Goal: Task Accomplishment & Management: Complete application form

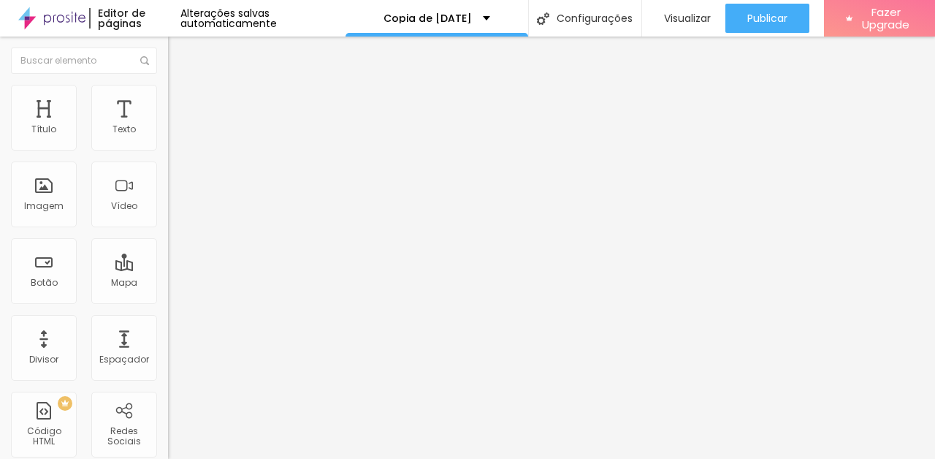
click at [177, 137] on input "5 de outubro de 2025 às 12:00" at bounding box center [249, 130] width 145 height 15
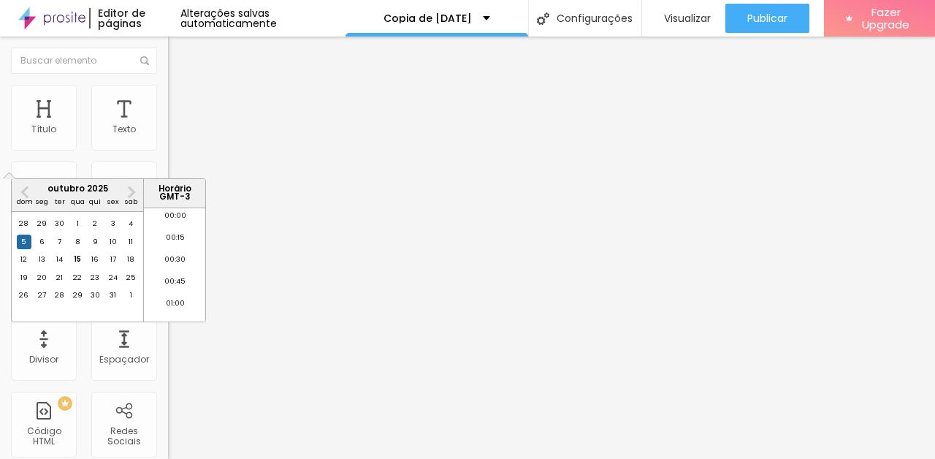
scroll to position [1006, 0]
click at [114, 302] on div "31" at bounding box center [113, 295] width 15 height 15
click at [177, 224] on li "18:00" at bounding box center [175, 223] width 62 height 22
type input "31 de outubro de 2025 às 18:00"
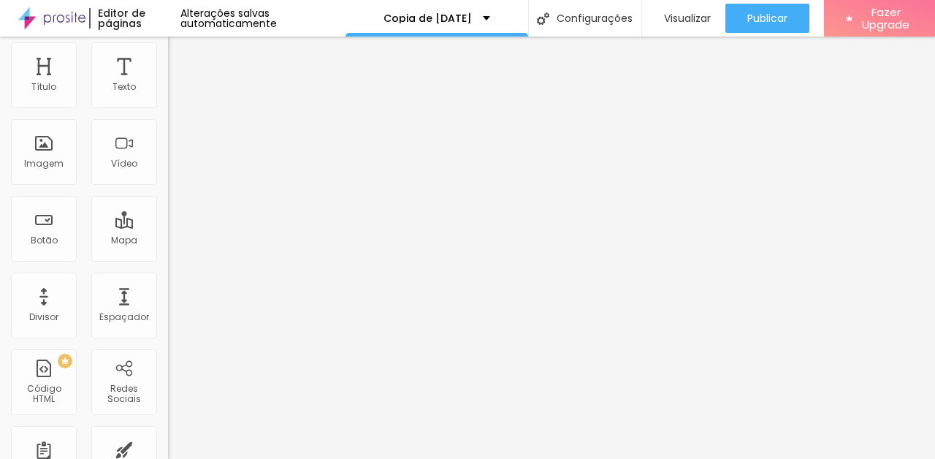
scroll to position [0, 0]
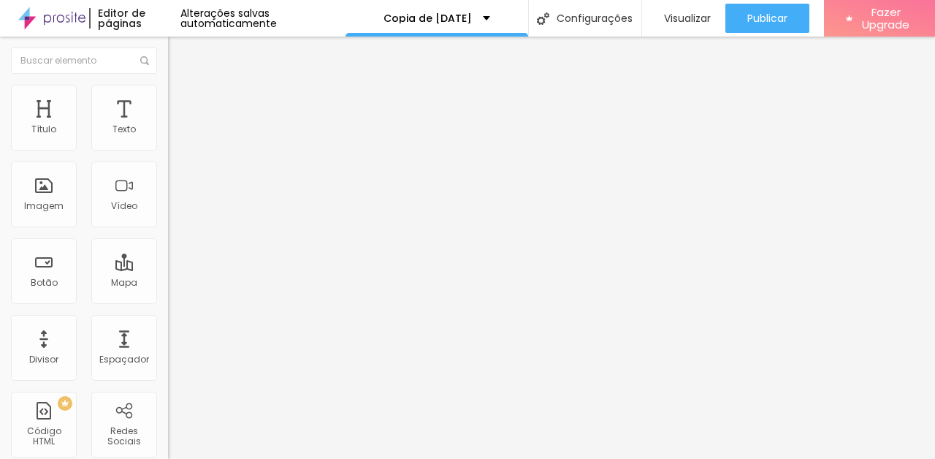
click at [168, 148] on img at bounding box center [172, 152] width 9 height 9
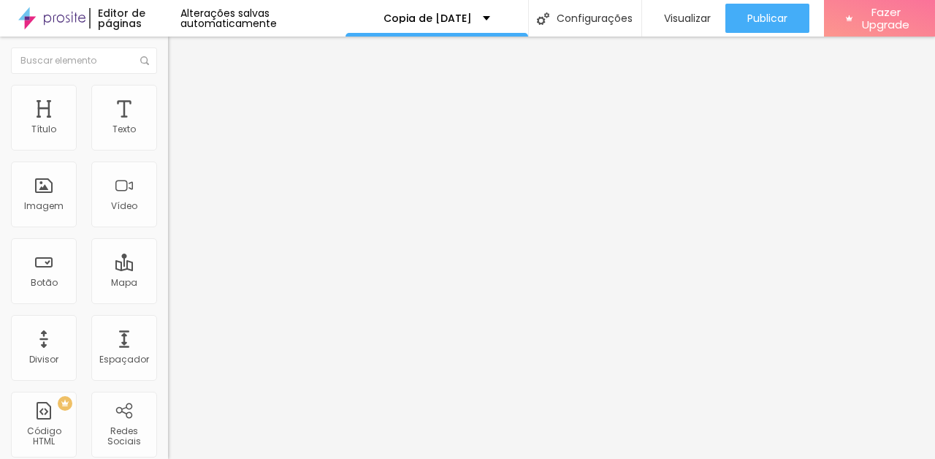
type textarea "Reserva realizada com sucesso! Em breve nossa equipe entrará em contato pelo wh…"
type input "[EMAIL_ADDRESS][DOMAIN_NAME]"
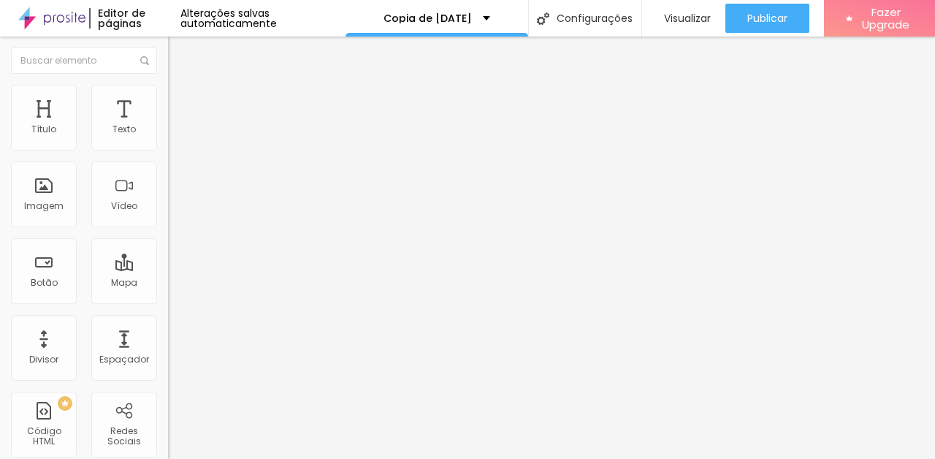
type input "Agendamento [DATE] LINDOIA"
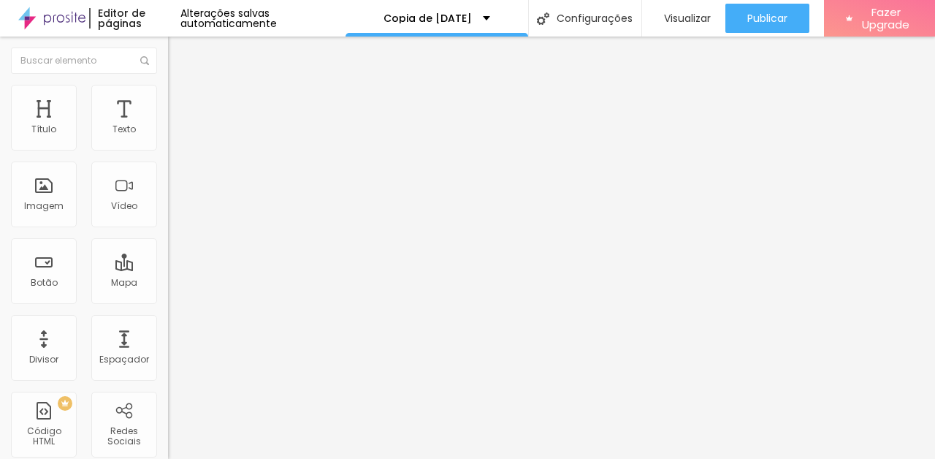
scroll to position [207, 0]
type input "HORÁRIO PARA REALIZAÇÃO DAS FOTOS"
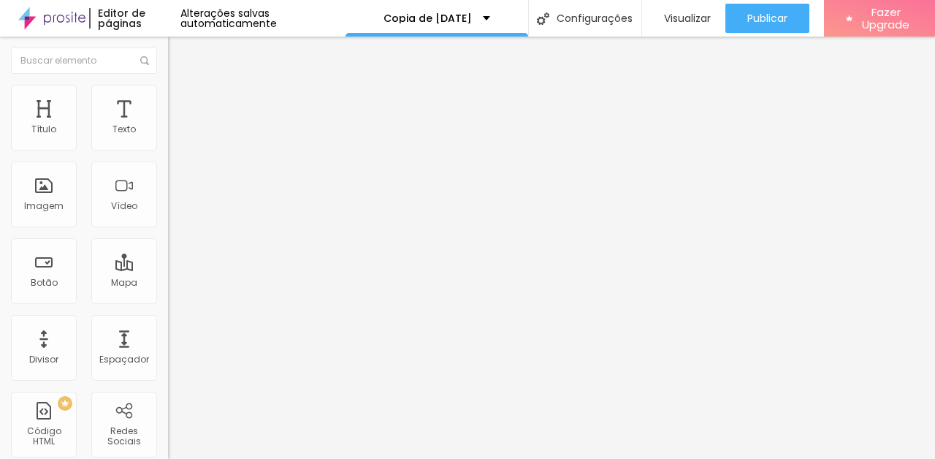
type input "DIA 31/10 DAS 18H AS 19H"
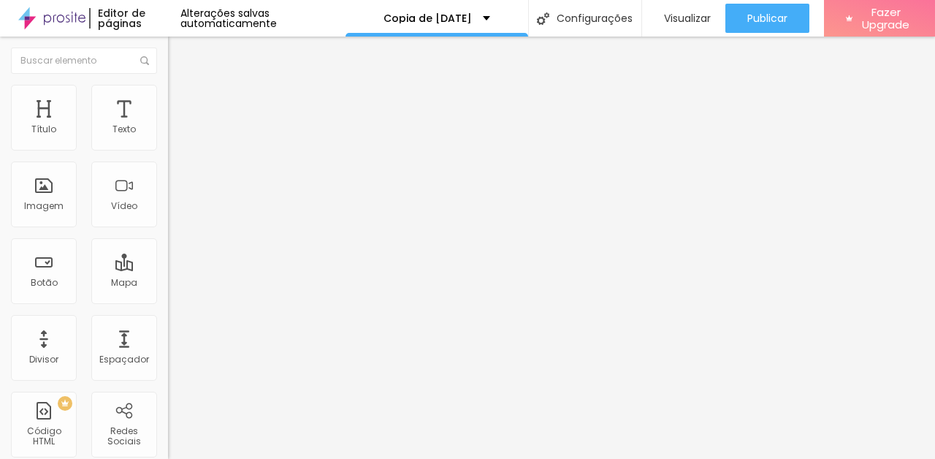
type input "DIA 31/10 DAS 19H AS 20H"
type input "DIA 31/10 DAS 18H AS 19H (7 VAGAS)"
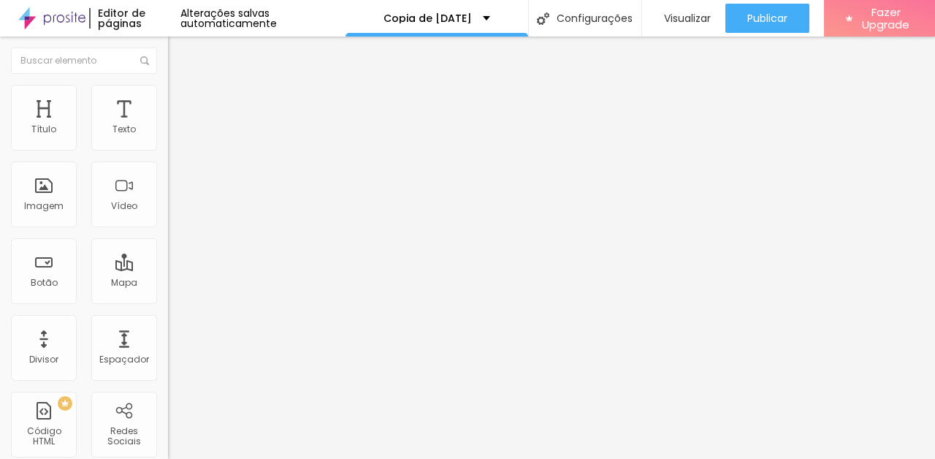
type input "DIA 31/10 DAS 19H AS 20H (7 VAGAS)"
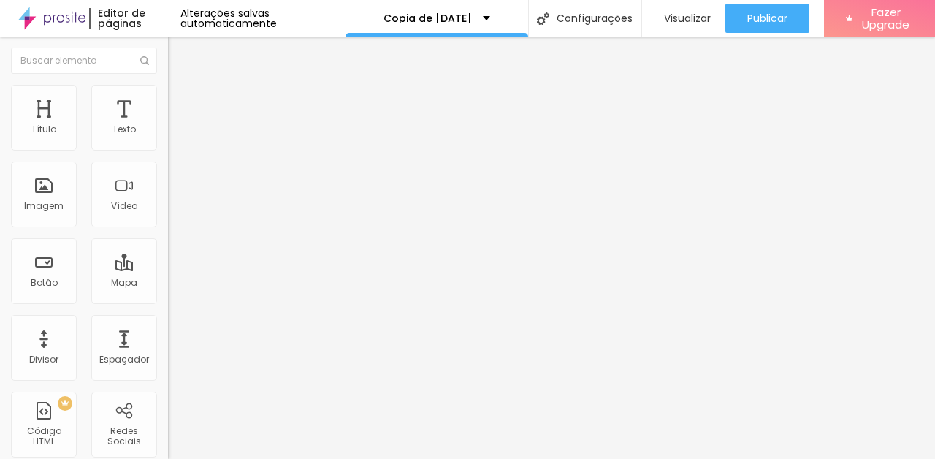
type input "DIA 31/10 DAS 20H AS 21H (7 VAGAS)"
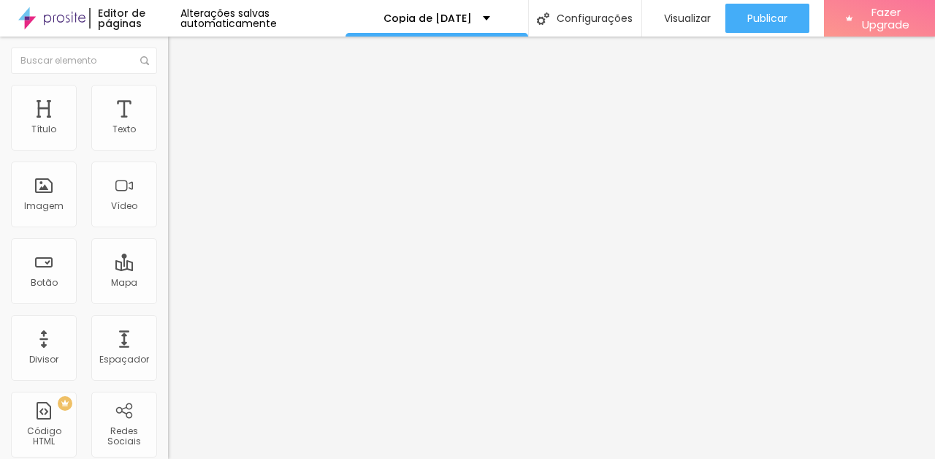
type input "DIA 01/11 DAS 13H AS 14H (7 VAGAS)"
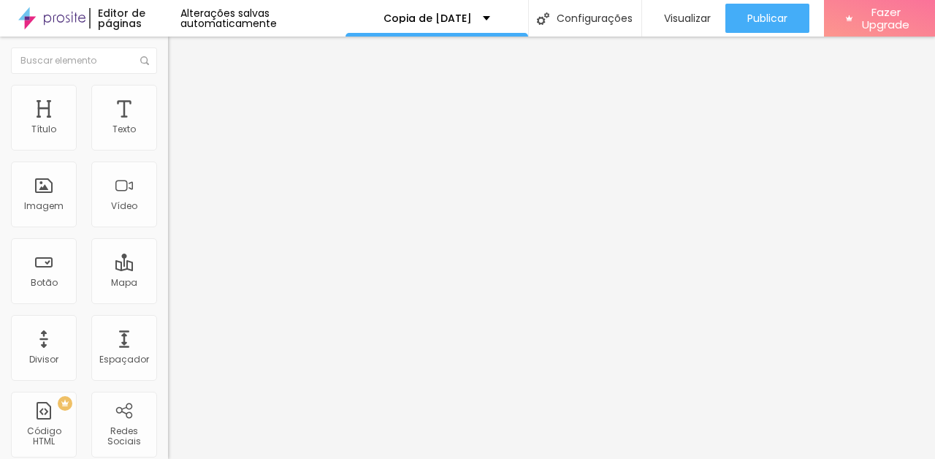
type input "DIA 01/11 DAS 14H AS 15H (7 VAGAS)"
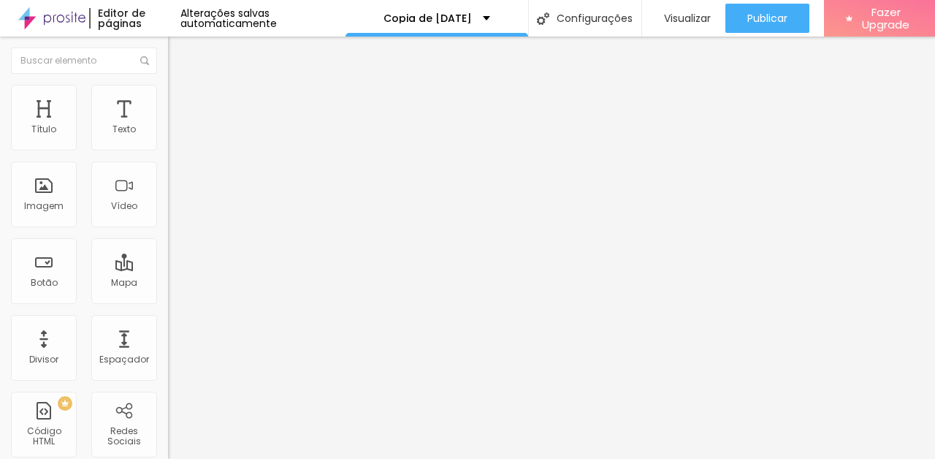
type input "DIA 01/11 DAS 15H AS 16H (7 VAGAS)"
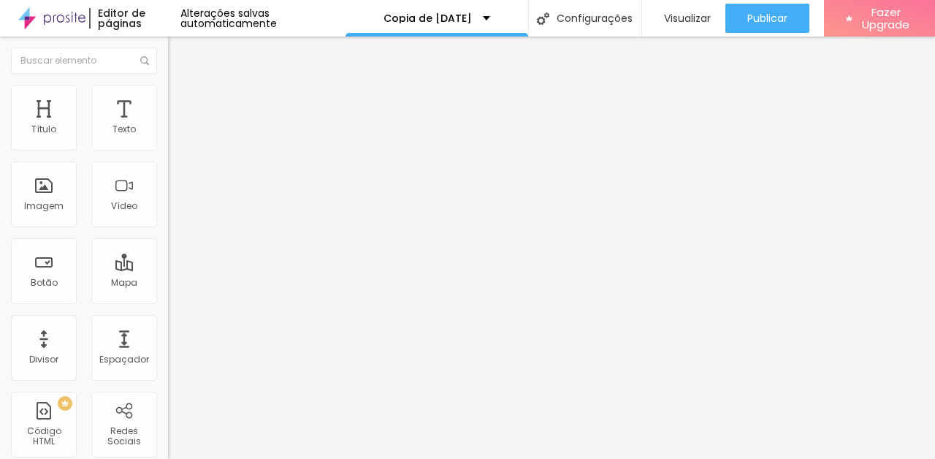
type input "DIA 01/11 DAS 16H AS 17H (7 VAGAS)"
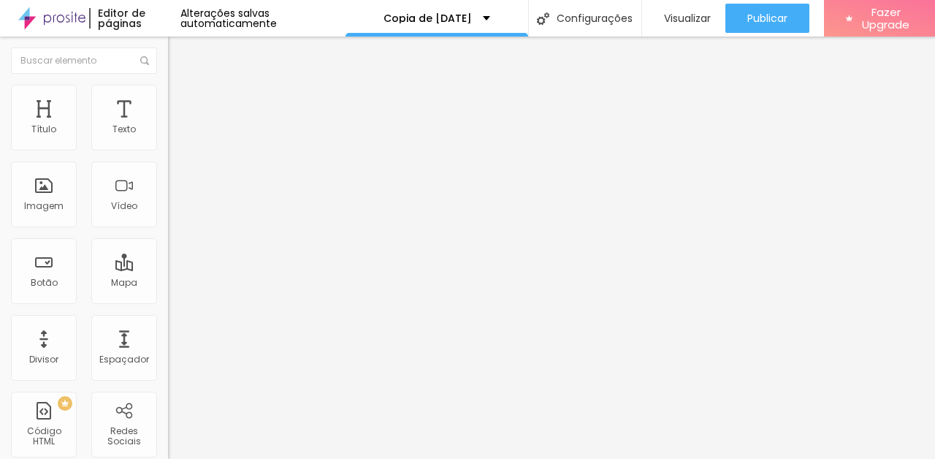
type input "DIA 01/11 DAS 17H AS 18H (7 VAGAS)"
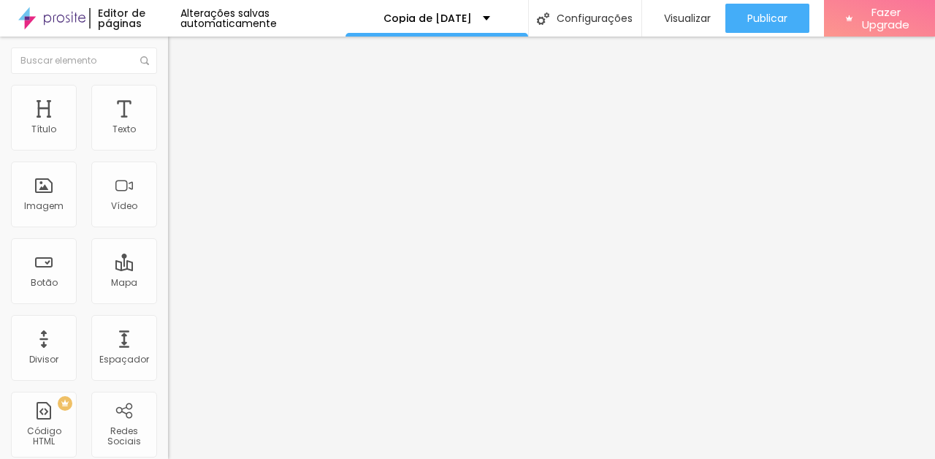
type input "DIA 01/11 DAS 18H AS 19H (7 VAGAS)"
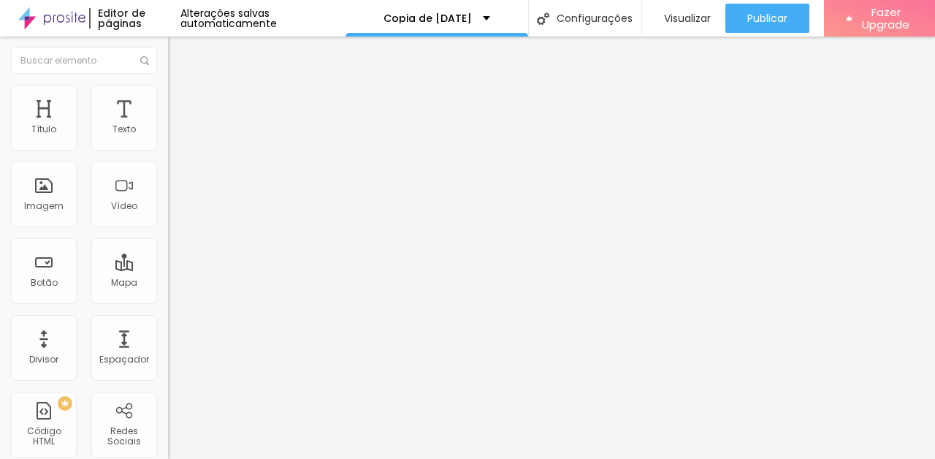
type input "DIA 01/11 DAS 19H AS 20H (7 VAGAS)"
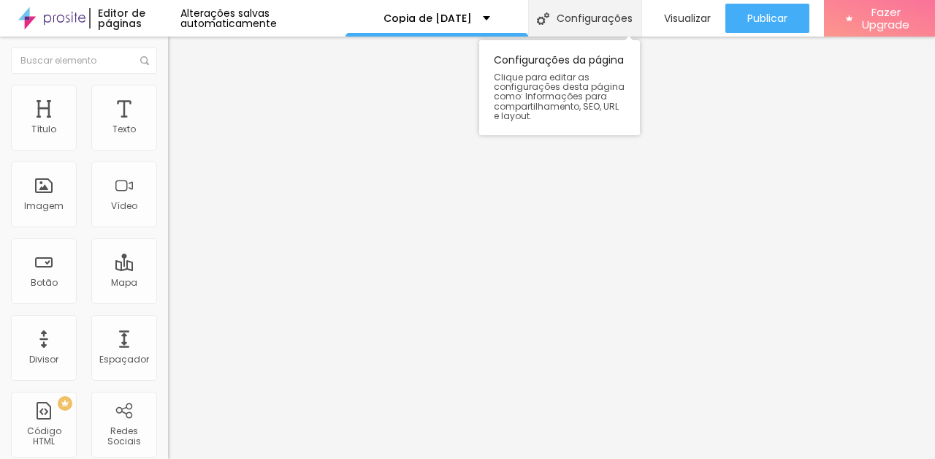
click at [581, 18] on div "Configurações" at bounding box center [584, 18] width 113 height 37
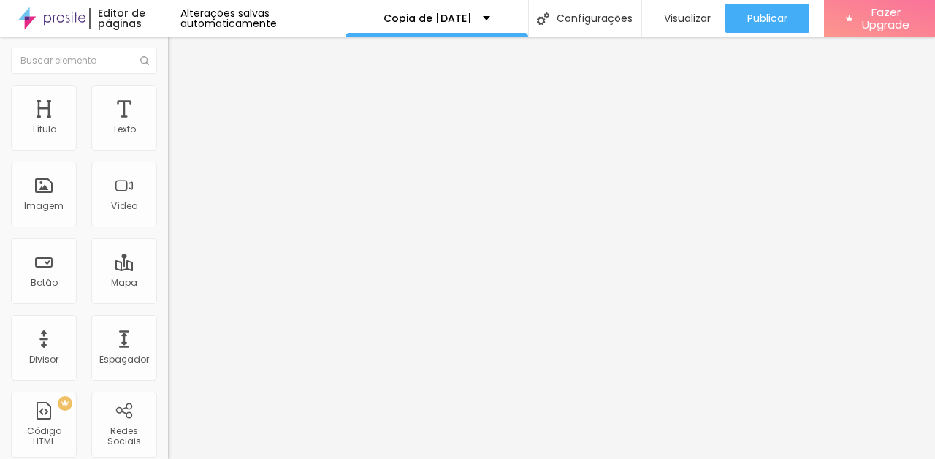
type input "/familydaylindoia"
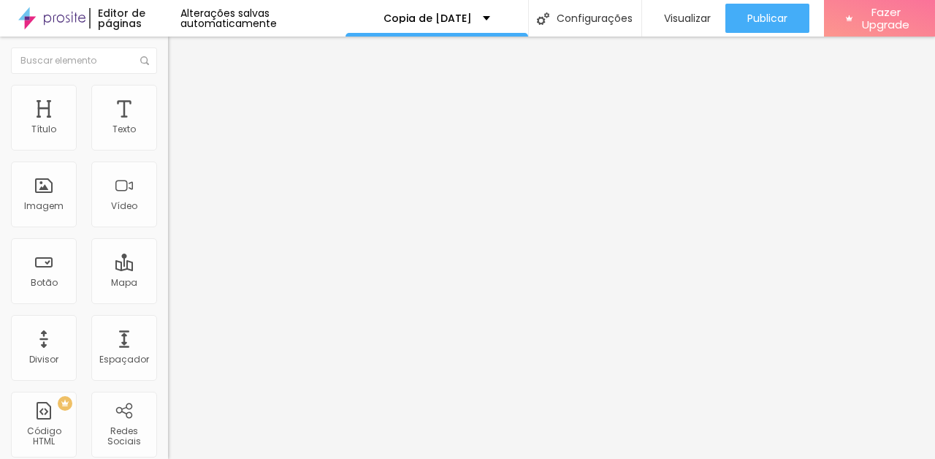
type input "[DATE] Lindóia 2025"
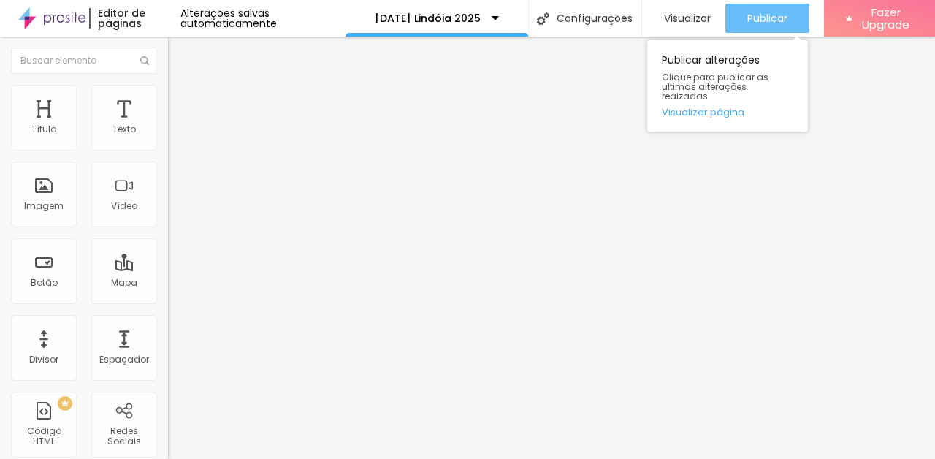
click at [765, 24] on span "Publicar" at bounding box center [767, 18] width 40 height 12
click at [763, 16] on span "Publicar" at bounding box center [767, 18] width 40 height 12
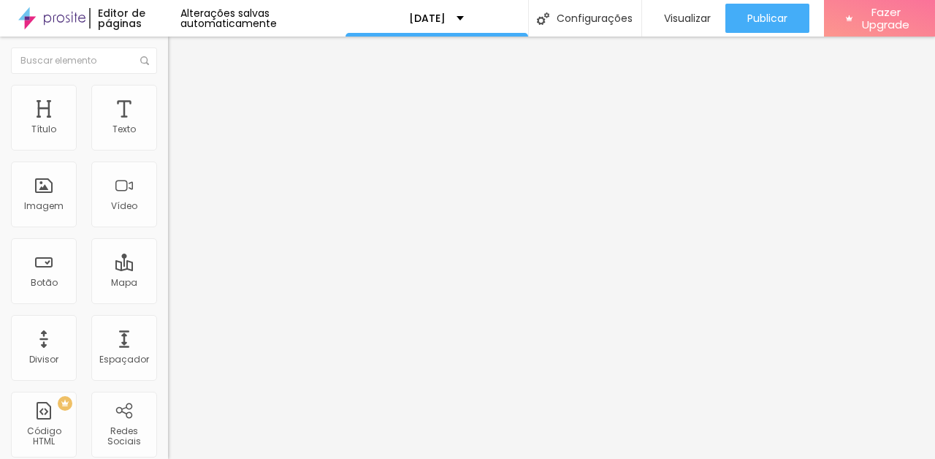
click at [168, 148] on div "Agendamento [DATE] LINDOIA" at bounding box center [252, 135] width 168 height 25
click at [179, 53] on img "button" at bounding box center [185, 53] width 12 height 12
click at [179, 55] on img "button" at bounding box center [185, 53] width 12 height 12
click at [387, 27] on div "[DATE]" at bounding box center [437, 18] width 183 height 37
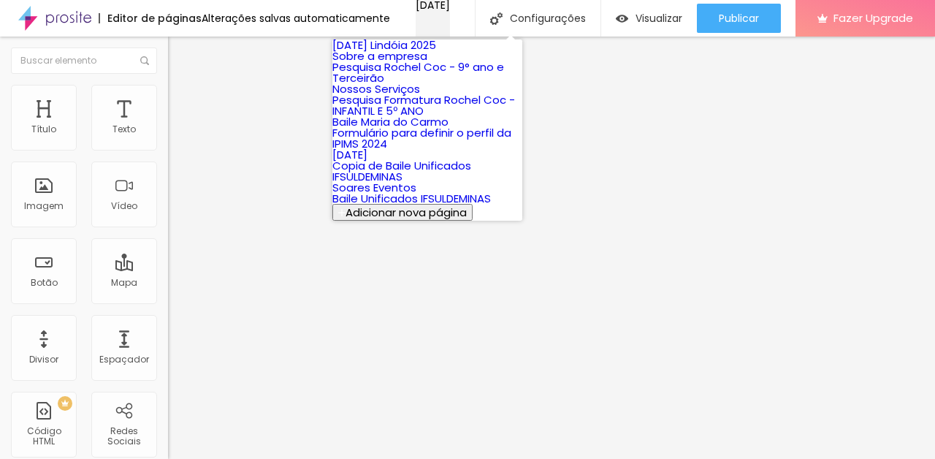
click at [416, 10] on div "[DATE]" at bounding box center [433, 5] width 34 height 10
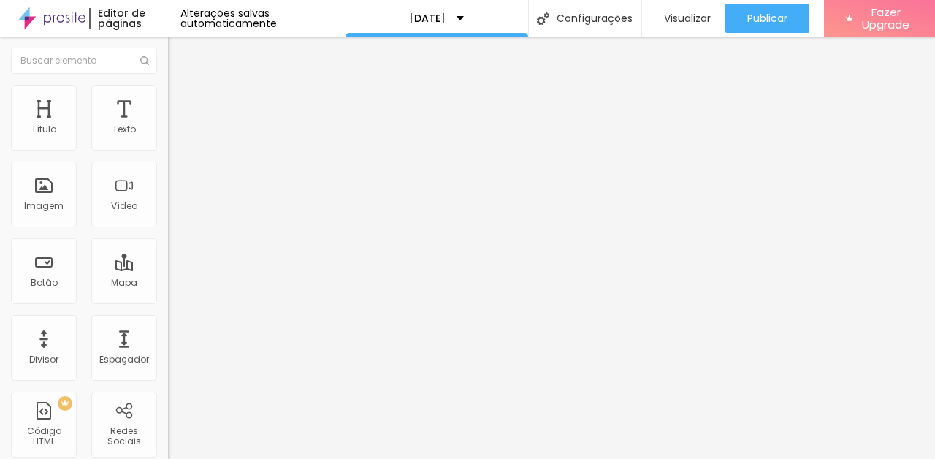
click at [168, 148] on div "Agendamento [DATE] LINDOIA" at bounding box center [252, 135] width 168 height 25
type input "Agendamento Family Day Ouro Fino"
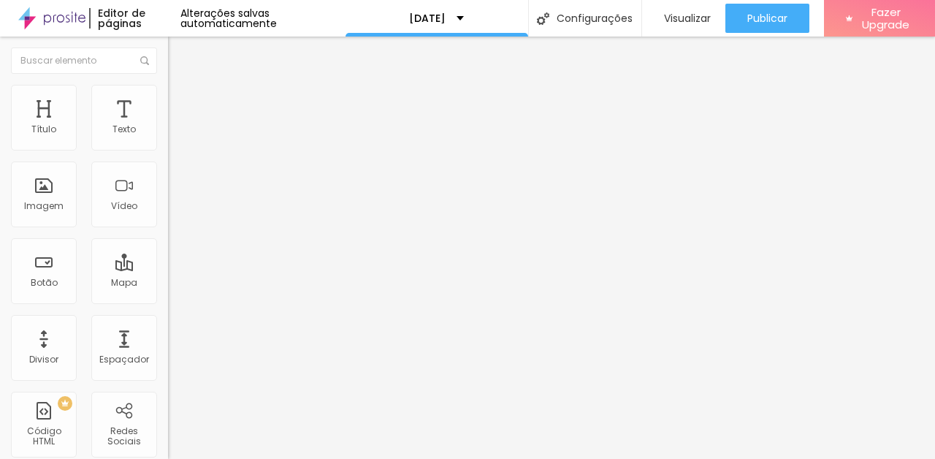
type input "Escola"
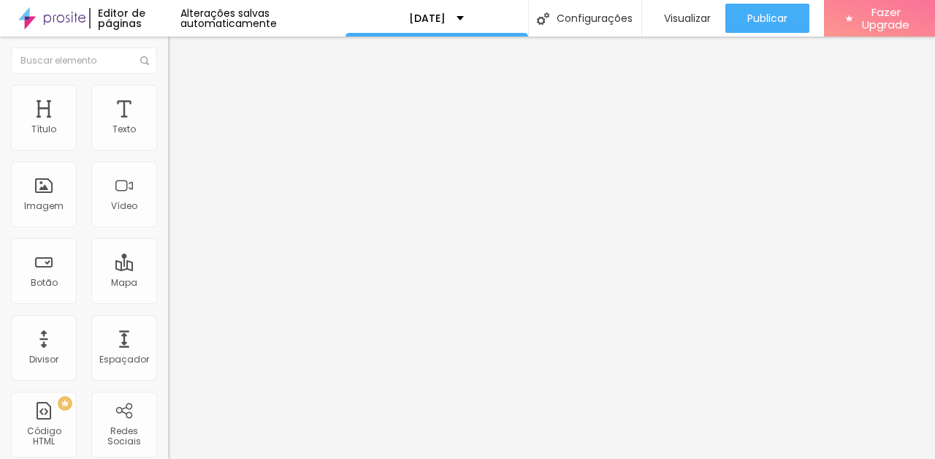
type input "WhatsApp do Responsável"
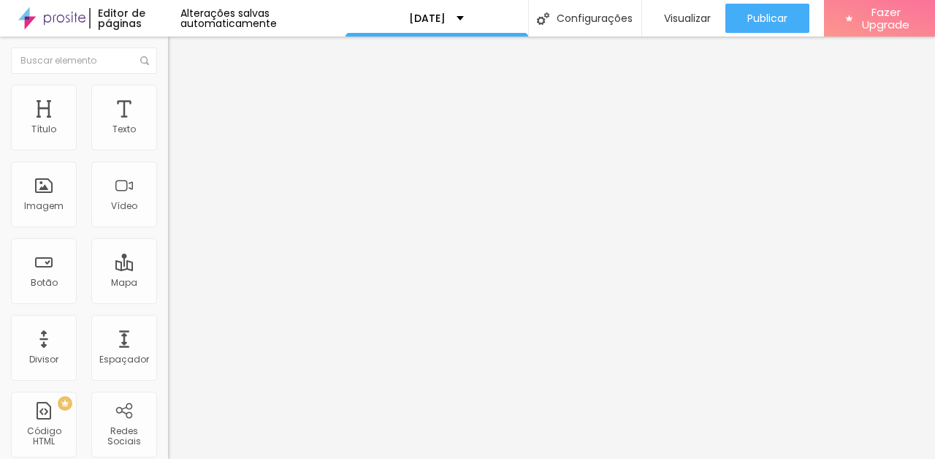
drag, startPoint x: 683, startPoint y: 266, endPoint x: 706, endPoint y: 271, distance: 23.9
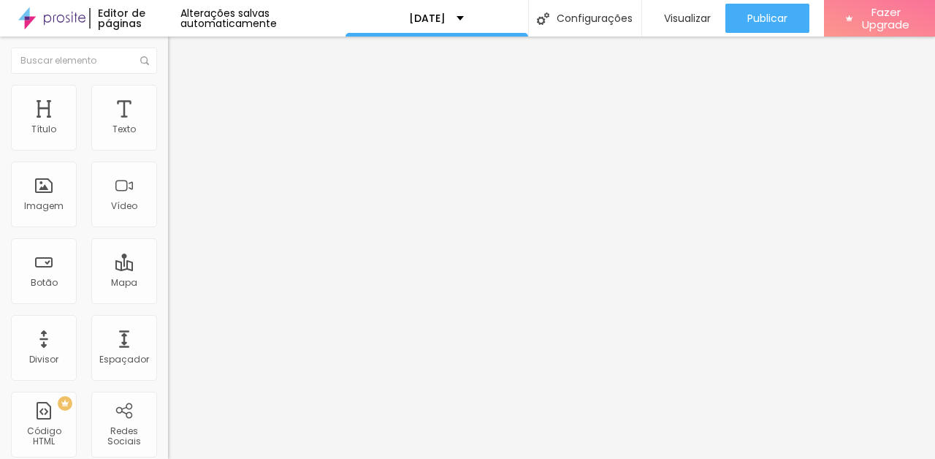
type input "Melhor horário para sua família realizar as fotos dia 26/11/25 (domingo) no esp…"
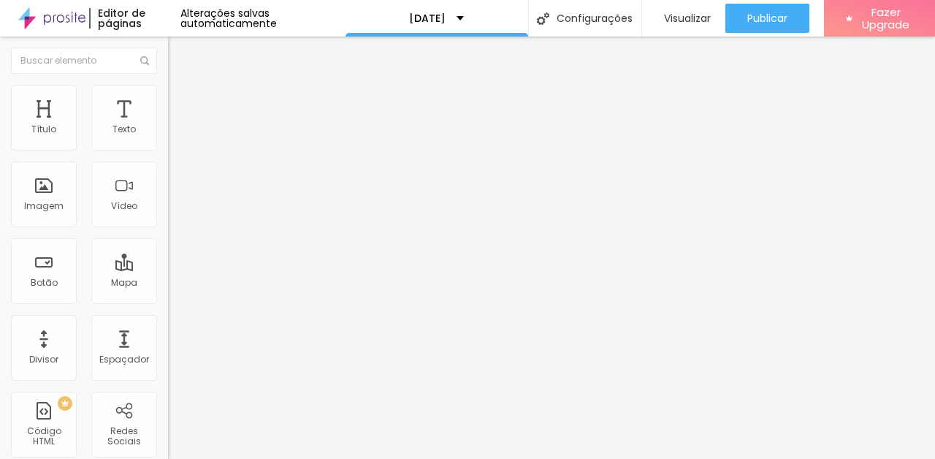
type input "das 13h as 14h (7 VAGAS)"
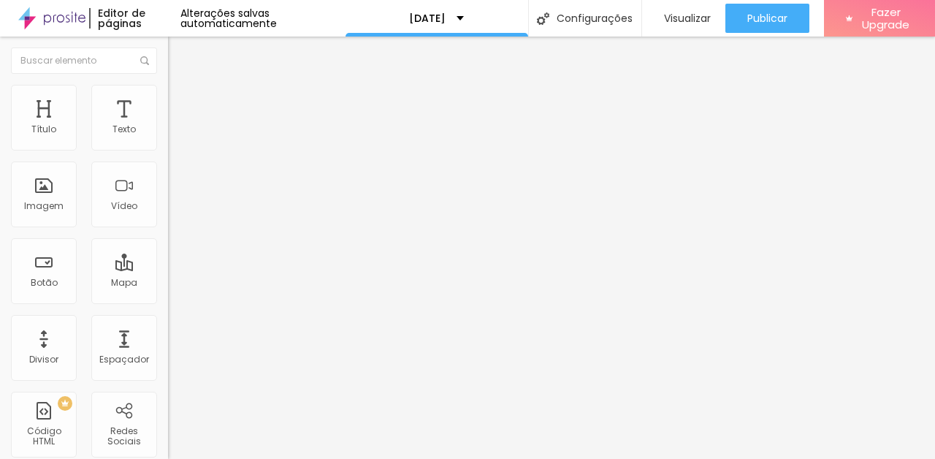
type input "D"
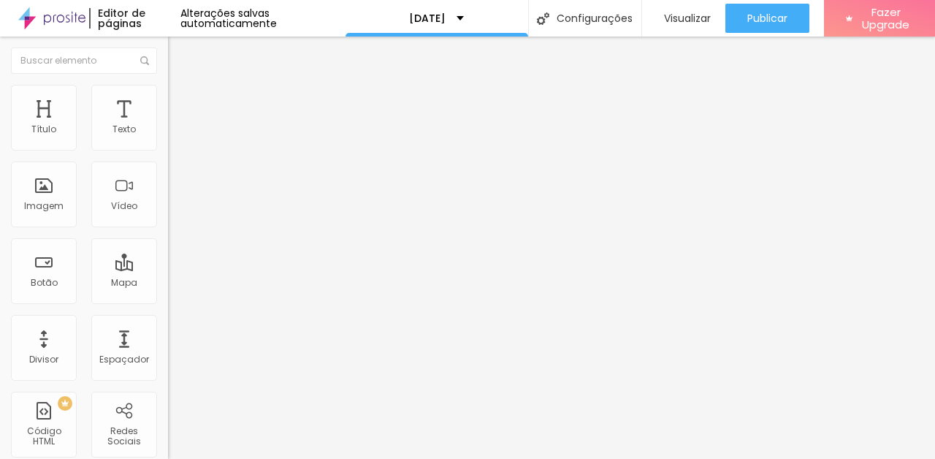
type input "das 14h as 15h (7 VAGAS)"
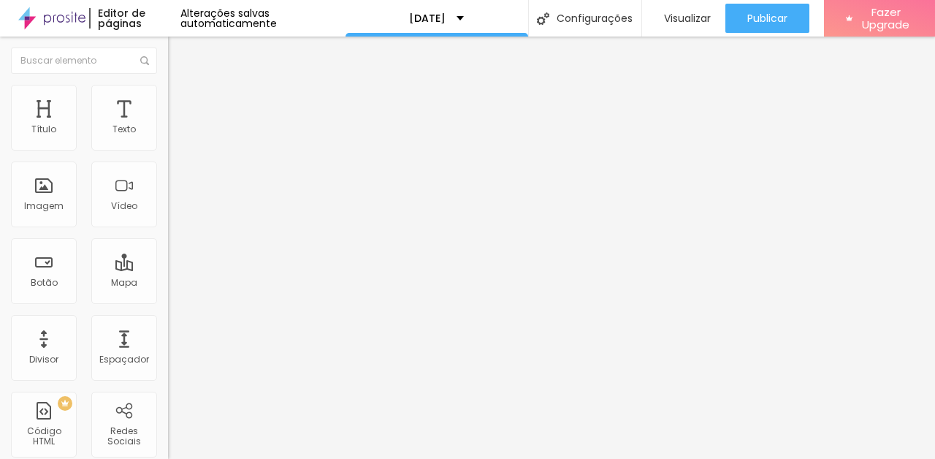
type input "das 15h as 16h (7 VAGAS)"
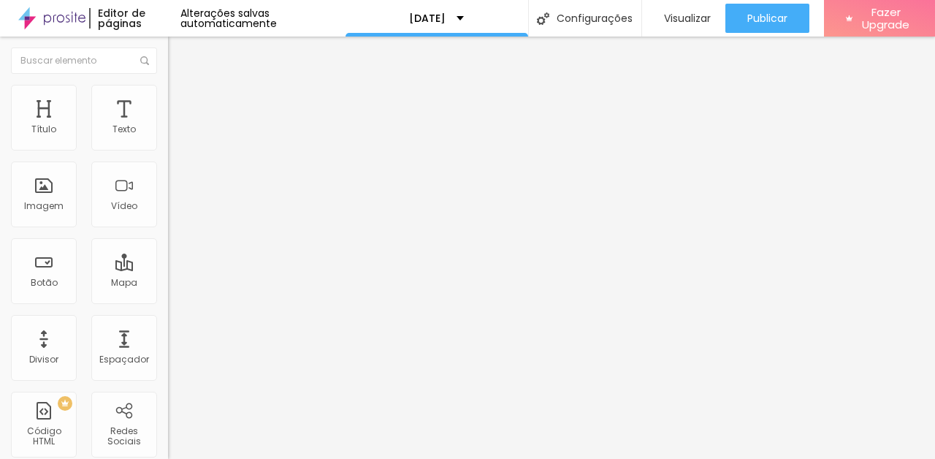
type input "D"
type input "das 16h as 17h (7 vagas)"
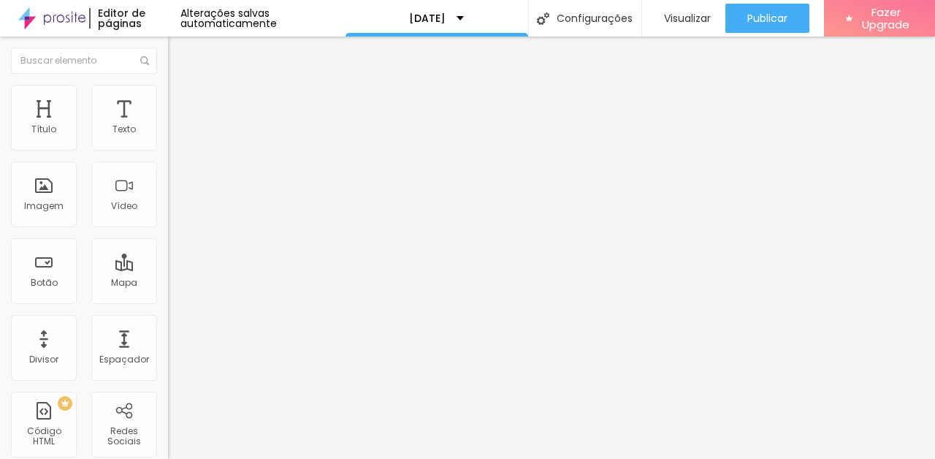
type input "das 17h as 18h ( 7 vagas)"
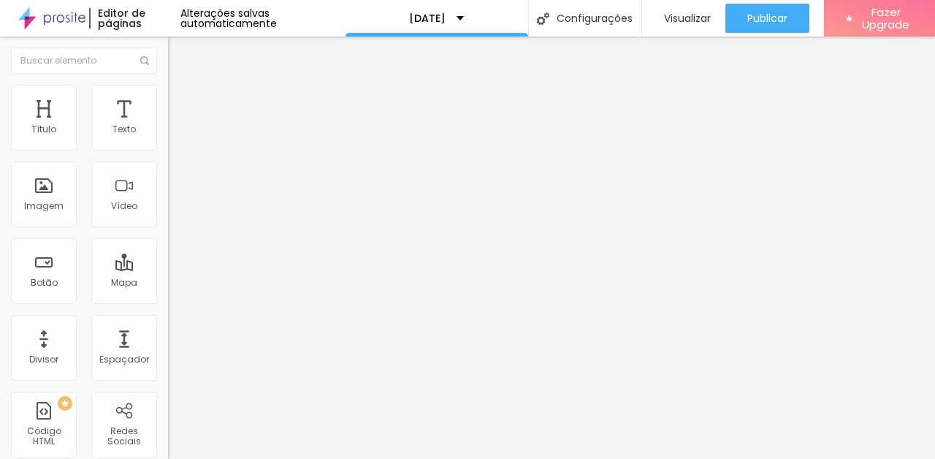
type input "das 18h as 19h ( 7 vagas)"
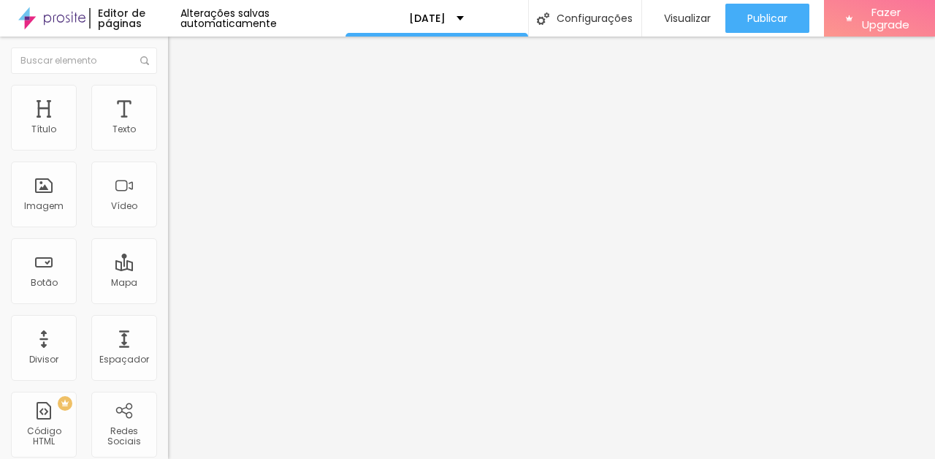
type input "das 19h as 20h (7 vagas)"
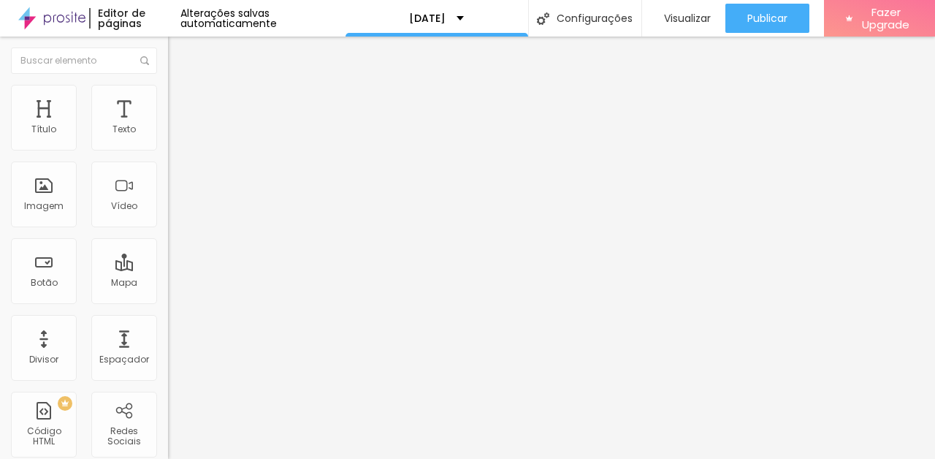
click at [177, 137] on input "5 de outubro de 2025 às 12:00" at bounding box center [209, 130] width 65 height 15
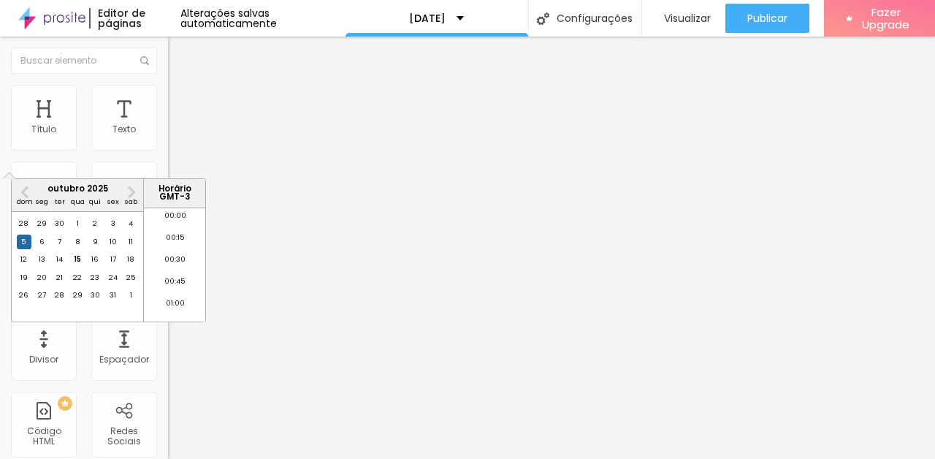
scroll to position [1006, 0]
click at [22, 302] on div "26" at bounding box center [24, 295] width 15 height 15
click at [177, 225] on li "13:00" at bounding box center [175, 229] width 62 height 22
type input "26 de outubro de 2025 às 13:00"
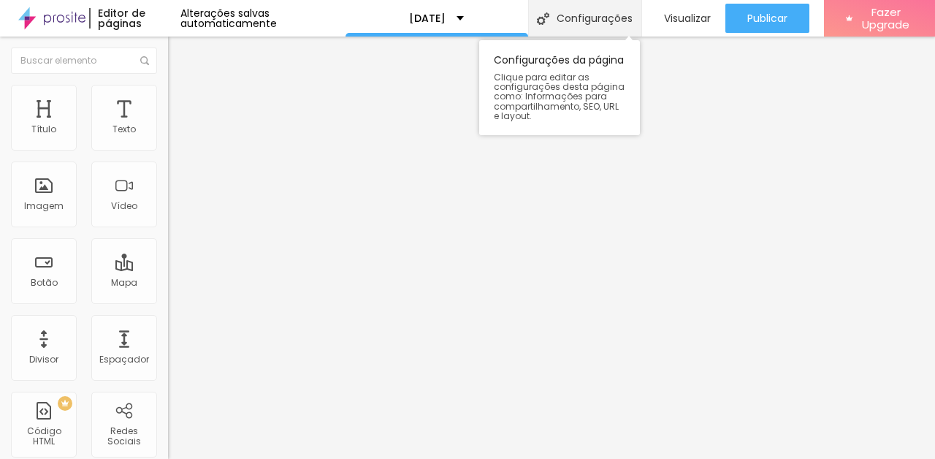
click at [589, 17] on div "Configurações" at bounding box center [584, 18] width 113 height 37
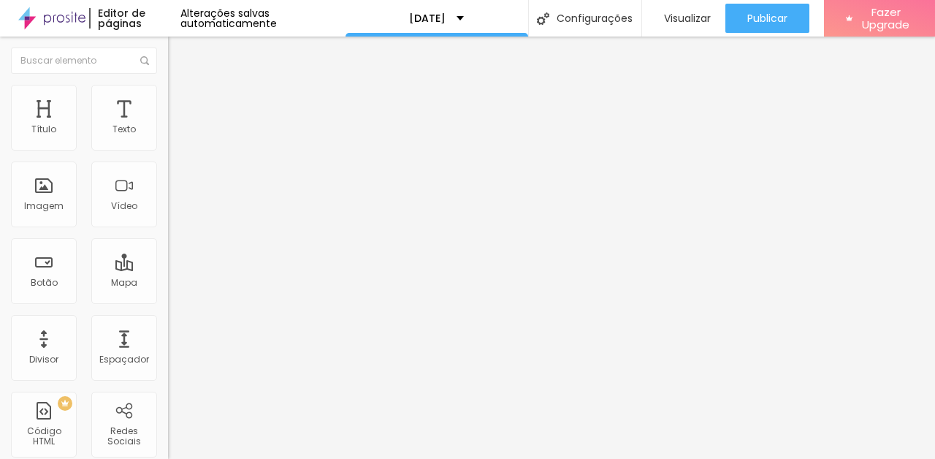
type input "Family Day Ouro Fino 2025"
type input "/familydayourofino"
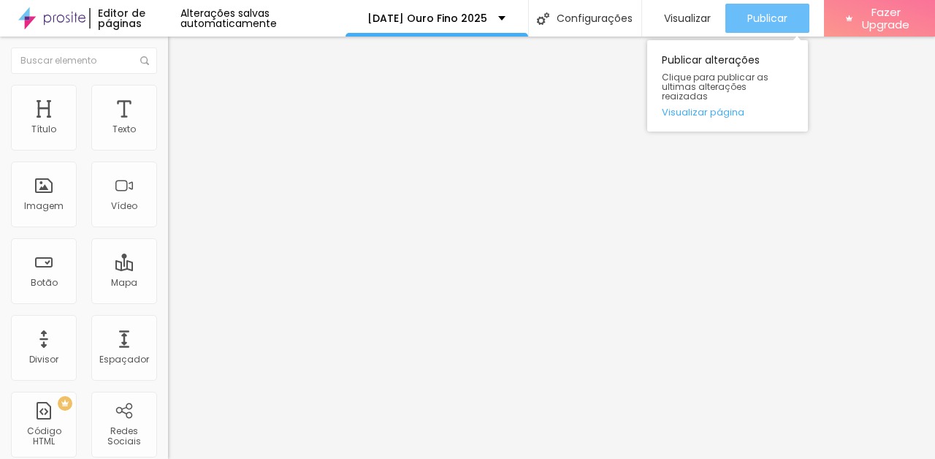
click at [758, 15] on span "Publicar" at bounding box center [767, 18] width 40 height 12
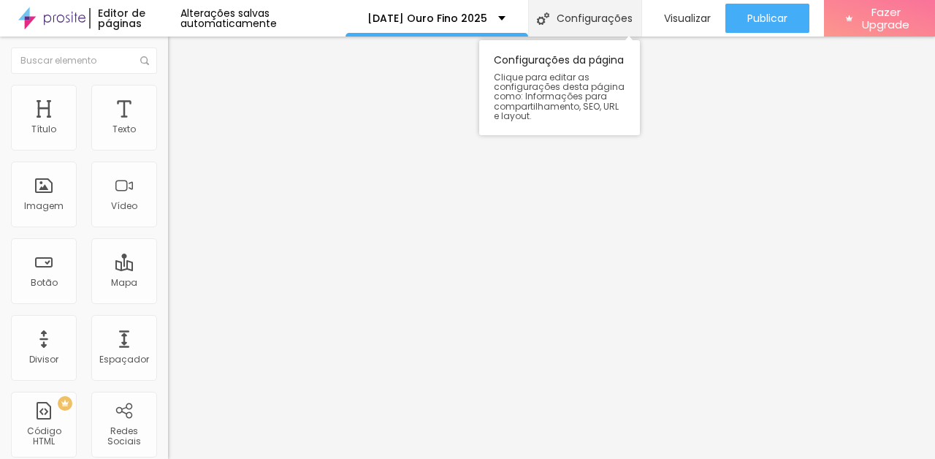
click at [605, 25] on div "Configurações" at bounding box center [584, 18] width 113 height 37
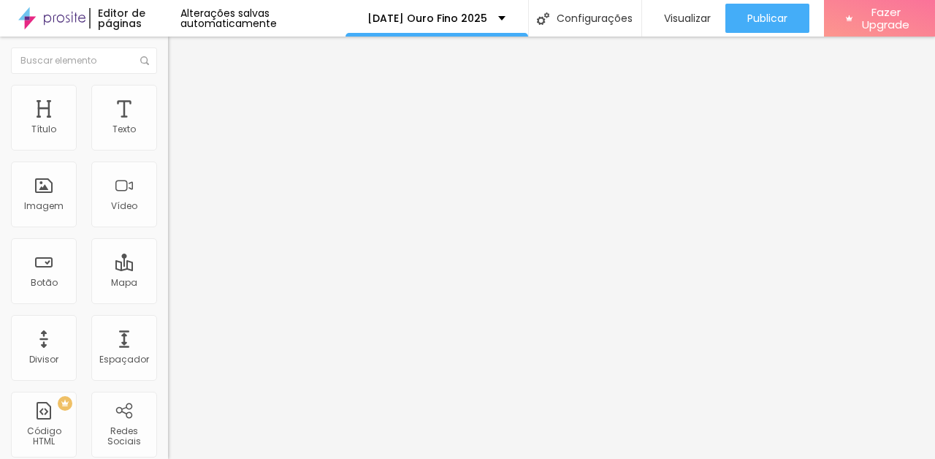
click at [168, 148] on div "Agendamento Family Day Ouro Fino" at bounding box center [252, 135] width 168 height 25
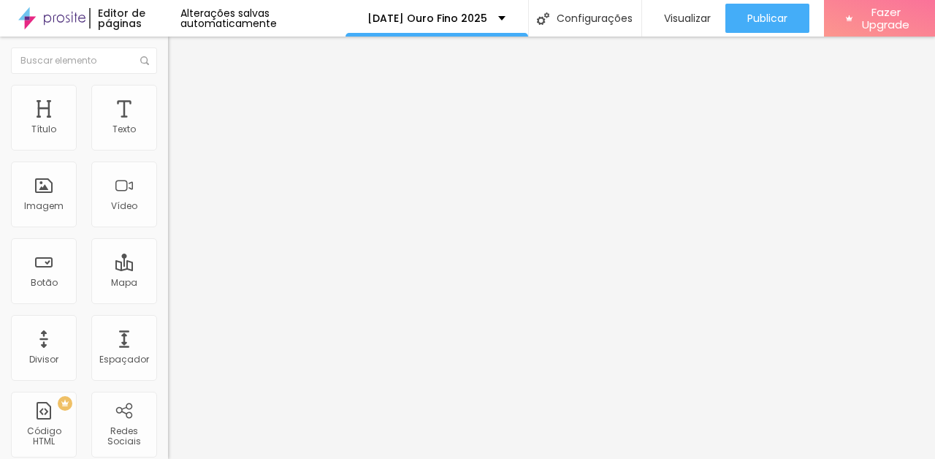
click at [168, 148] on img at bounding box center [172, 152] width 9 height 9
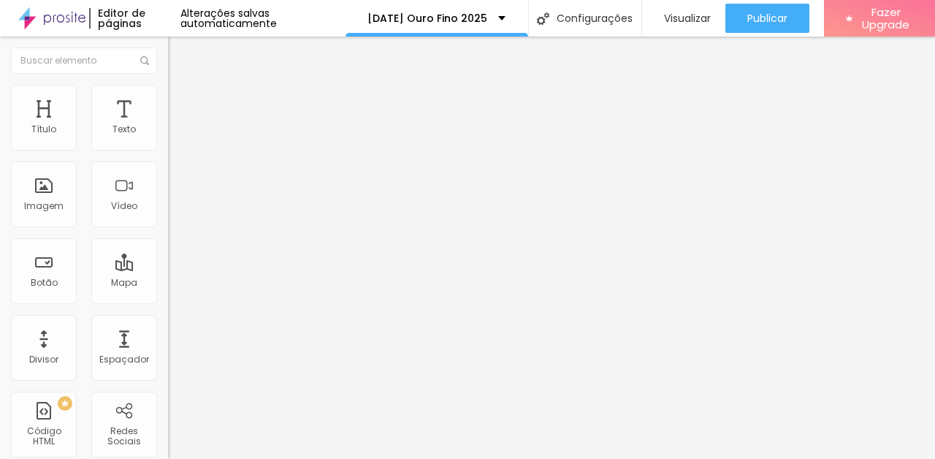
type input "[EMAIL_ADDRESS][DOMAIN_NAME]"
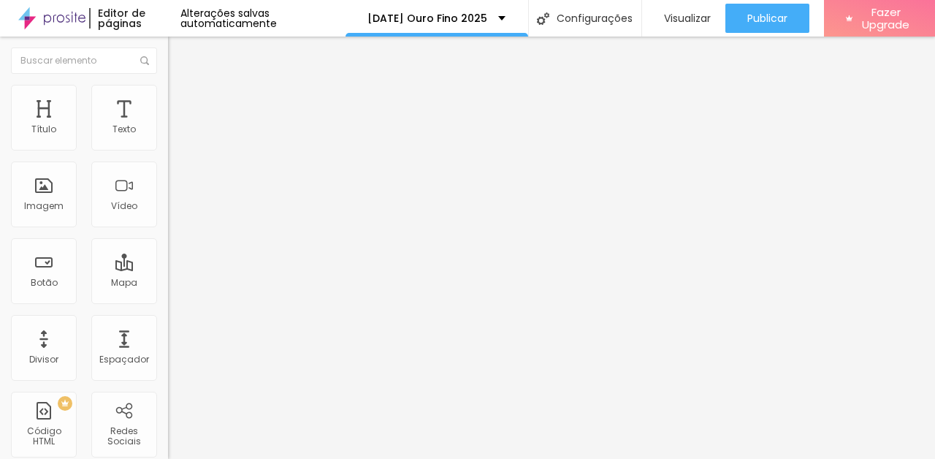
scroll to position [0, 0]
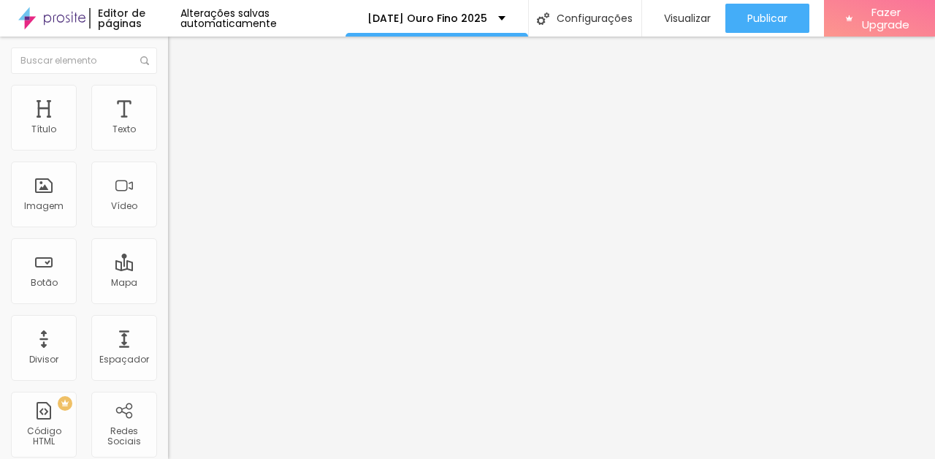
type textarea "Inscrição efetivada com sucesso! Aguarde contato de nossa equipe!"
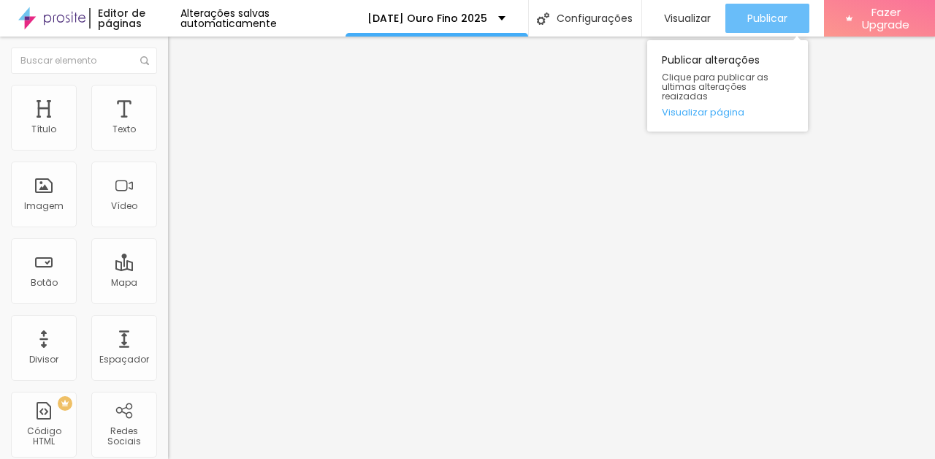
click at [745, 17] on button "Publicar" at bounding box center [767, 18] width 84 height 29
